Goal: Transaction & Acquisition: Download file/media

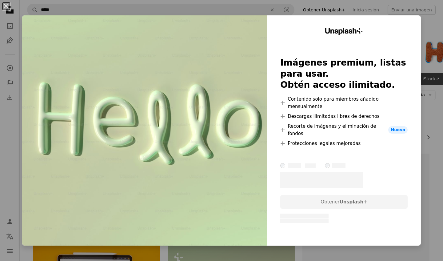
scroll to position [119, 0]
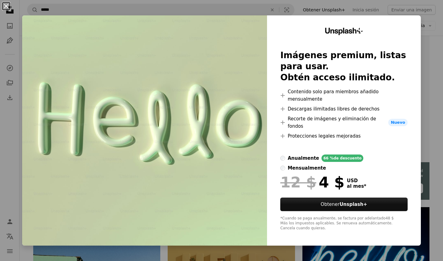
click at [6, 3] on button "An X shape" at bounding box center [5, 5] width 7 height 7
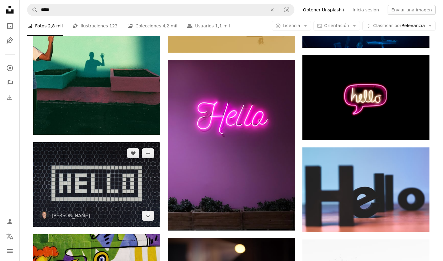
scroll to position [393, 0]
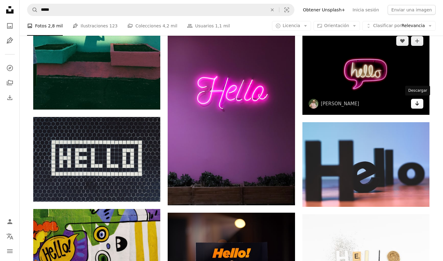
click at [419, 101] on link "Arrow pointing down" at bounding box center [417, 104] width 12 height 10
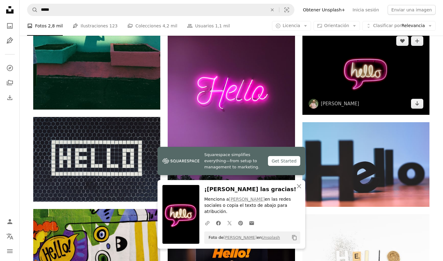
click at [342, 84] on img at bounding box center [365, 72] width 127 height 85
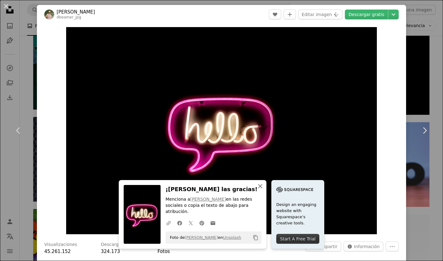
click at [260, 188] on icon "button" at bounding box center [260, 186] width 4 height 4
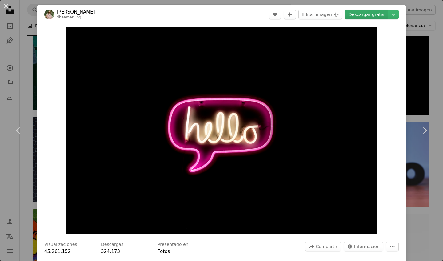
click at [364, 15] on link "Descargar gratis" at bounding box center [366, 15] width 43 height 10
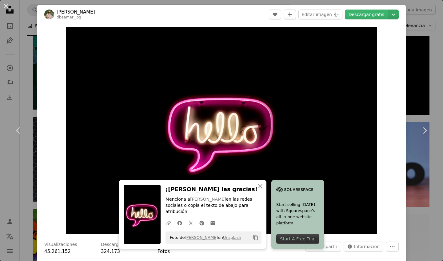
click at [395, 15] on icon "Chevron down" at bounding box center [393, 14] width 10 height 7
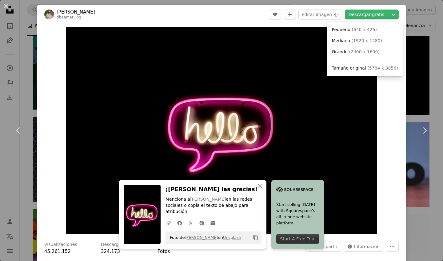
click at [392, 79] on dialog "An X shape Chevron left Chevron right An X shape Cerrar ¡Dale las gracias! Menc…" at bounding box center [221, 130] width 443 height 261
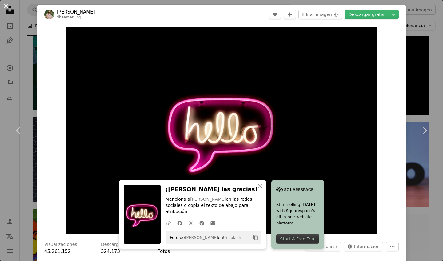
click at [6, 4] on button "An X shape" at bounding box center [5, 5] width 7 height 7
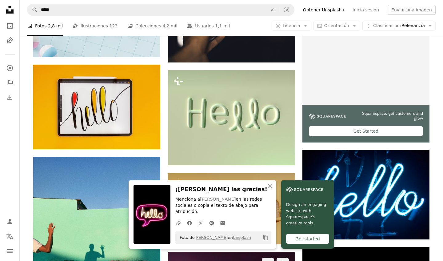
scroll to position [171, 0]
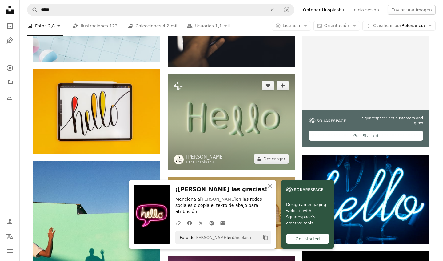
click at [225, 115] on img at bounding box center [231, 121] width 127 height 95
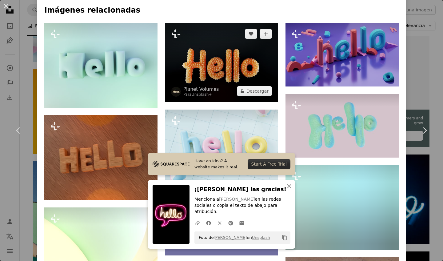
scroll to position [468, 0]
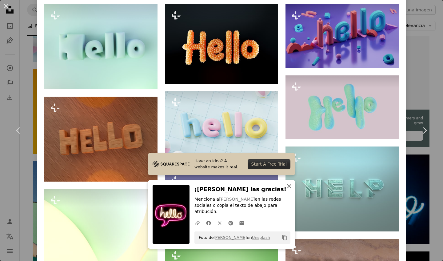
click at [289, 188] on icon "button" at bounding box center [289, 186] width 4 height 4
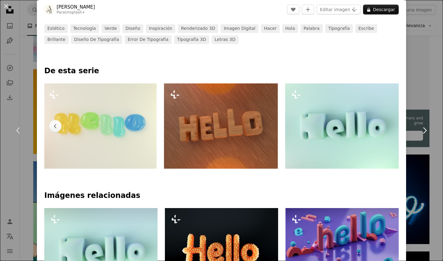
scroll to position [264, 0]
click at [8, 7] on button "An X shape" at bounding box center [5, 5] width 7 height 7
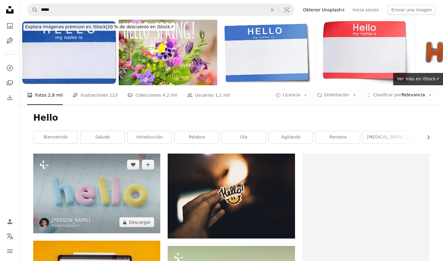
click at [98, 188] on img at bounding box center [96, 193] width 127 height 80
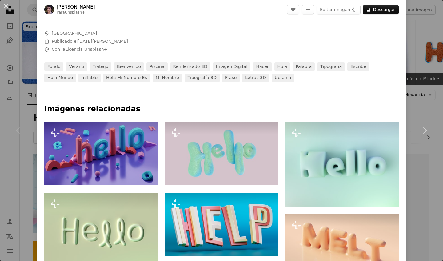
scroll to position [235, 0]
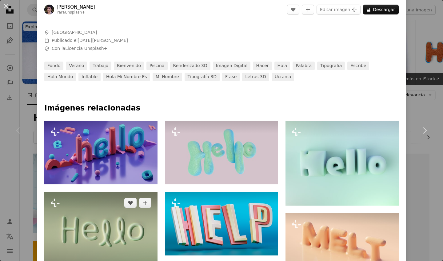
click at [131, 219] on img at bounding box center [100, 234] width 113 height 85
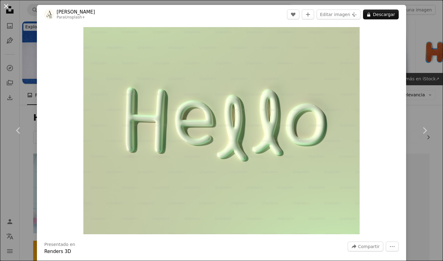
click at [7, 9] on button "An X shape" at bounding box center [5, 5] width 7 height 7
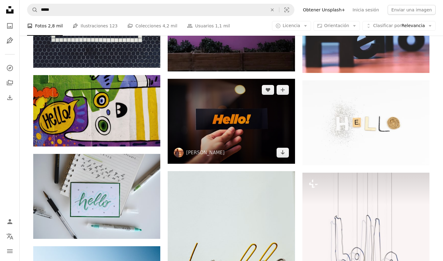
scroll to position [585, 0]
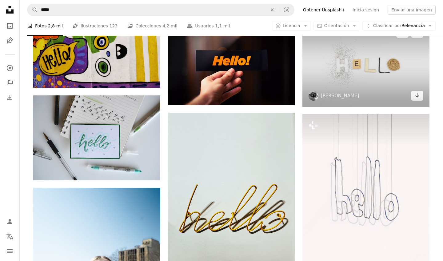
click at [335, 51] on img at bounding box center [365, 64] width 127 height 85
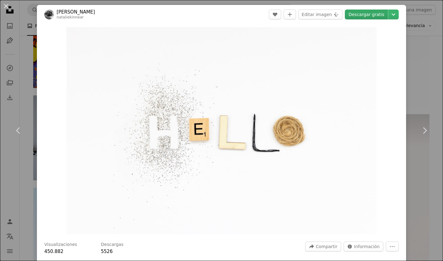
click at [365, 13] on link "Descargar gratis" at bounding box center [366, 15] width 43 height 10
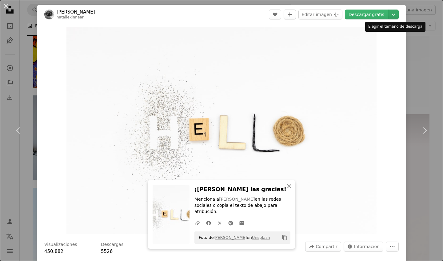
click at [391, 16] on icon "Chevron down" at bounding box center [393, 14] width 10 height 7
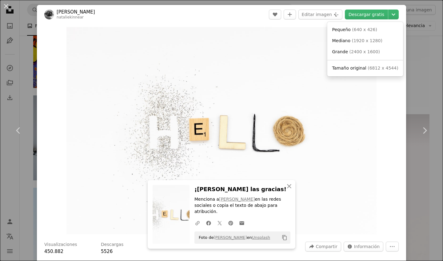
click at [280, 113] on dialog "An X shape Chevron left Chevron right An X shape Cerrar ¡Dale las gracias! Menc…" at bounding box center [221, 130] width 443 height 261
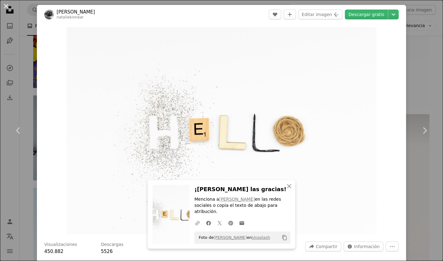
click at [5, 6] on button "An X shape" at bounding box center [5, 5] width 7 height 7
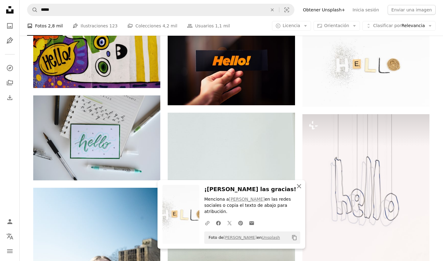
click at [299, 187] on icon "button" at bounding box center [299, 186] width 4 height 4
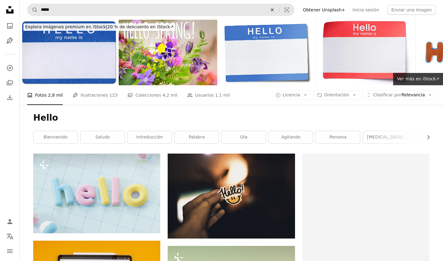
click at [279, 10] on icon "An X shape" at bounding box center [272, 9] width 14 height 5
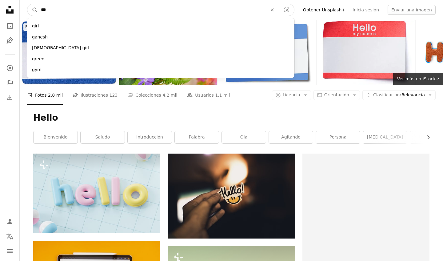
type input "****"
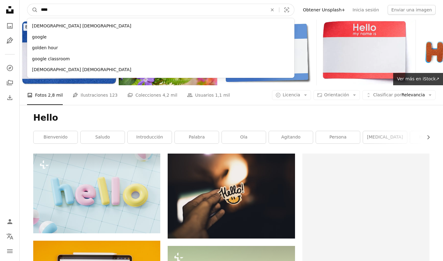
click at [33, 10] on button "A magnifying glass" at bounding box center [32, 10] width 10 height 12
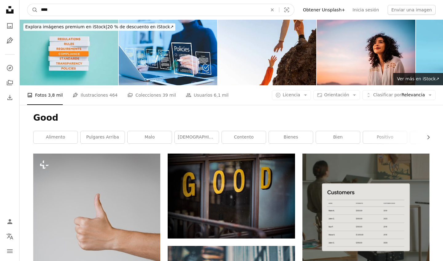
click at [65, 10] on input "****" at bounding box center [152, 10] width 228 height 12
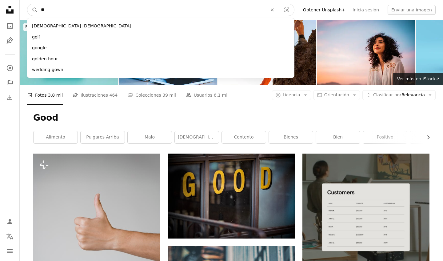
type input "***"
click at [33, 10] on button "A magnifying glass" at bounding box center [32, 10] width 10 height 12
